Goal: Task Accomplishment & Management: Manage account settings

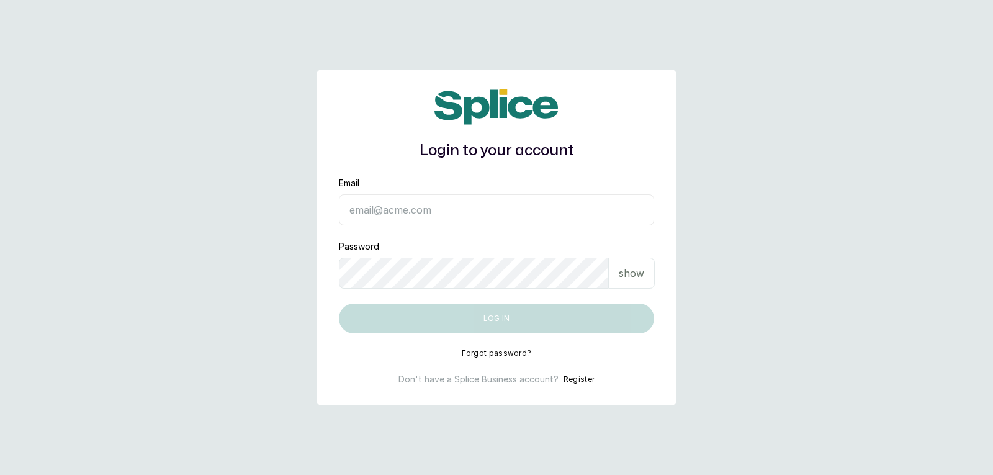
type input "[EMAIL_ADDRESS][DOMAIN_NAME]"
click at [625, 266] on p "show" at bounding box center [630, 272] width 25 height 15
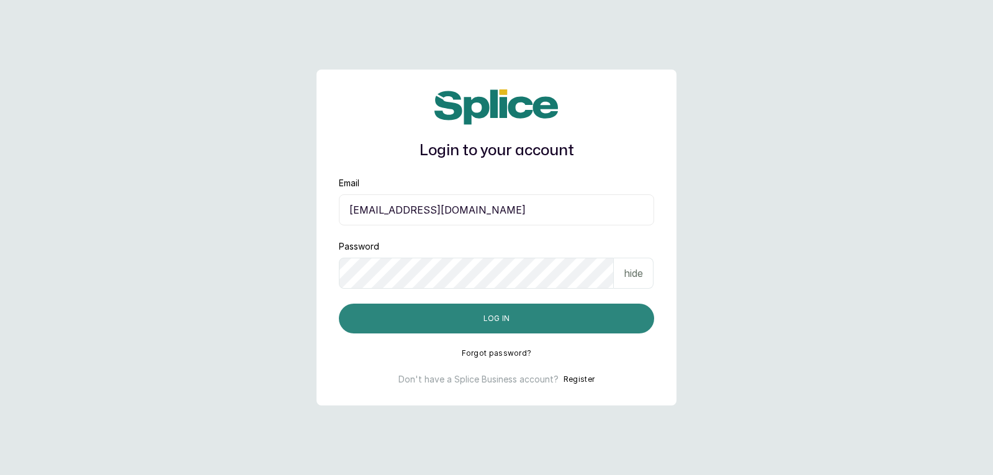
click at [625, 319] on button "Log in" at bounding box center [496, 318] width 315 height 30
click at [617, 319] on button "Log in" at bounding box center [496, 318] width 315 height 30
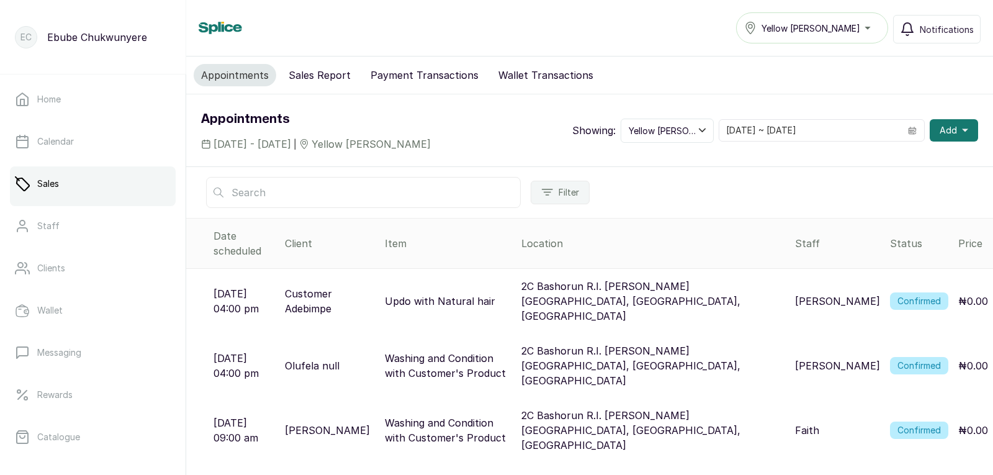
click at [301, 79] on button "Sales Report" at bounding box center [319, 75] width 77 height 22
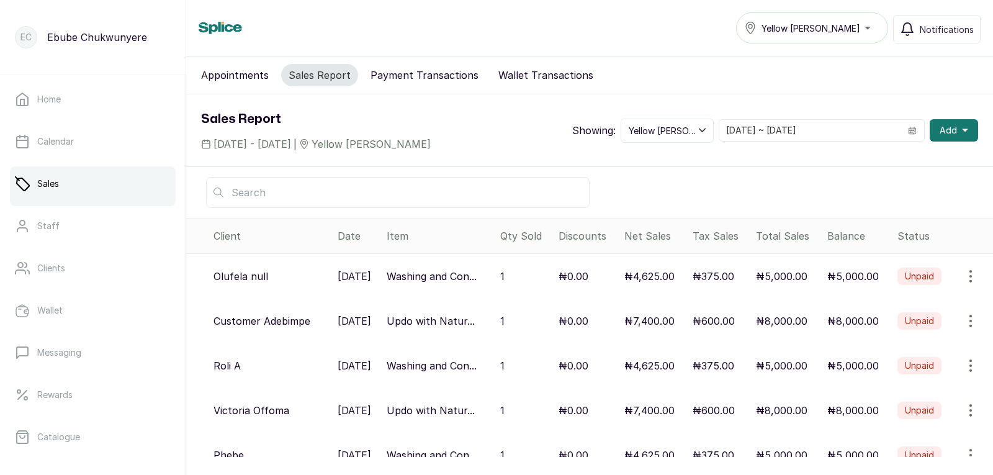
click at [403, 77] on button "Payment Transactions" at bounding box center [424, 75] width 123 height 22
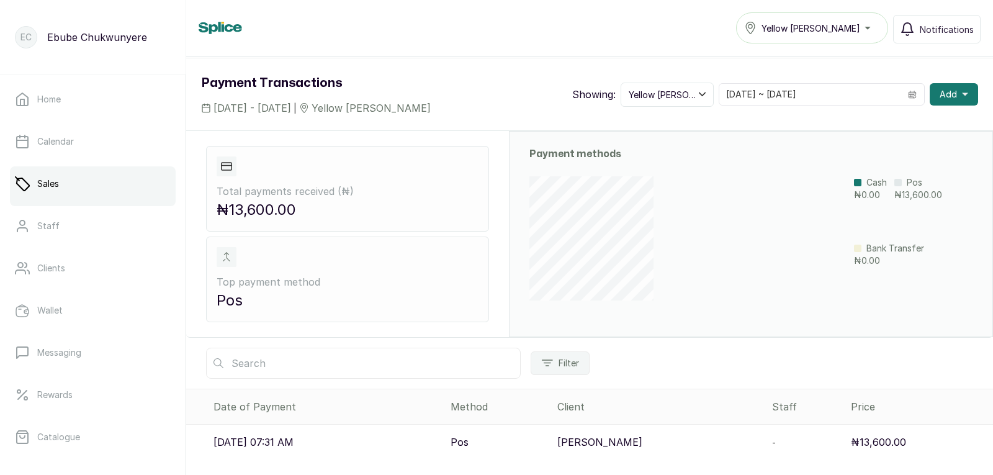
scroll to position [38, 0]
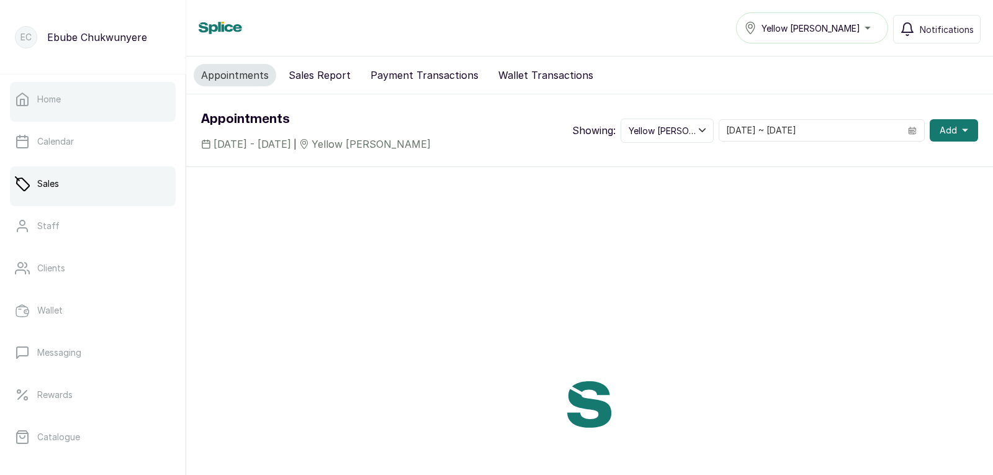
click at [60, 108] on link "Home" at bounding box center [93, 99] width 166 height 35
